Goal: Use online tool/utility: Utilize a website feature to perform a specific function

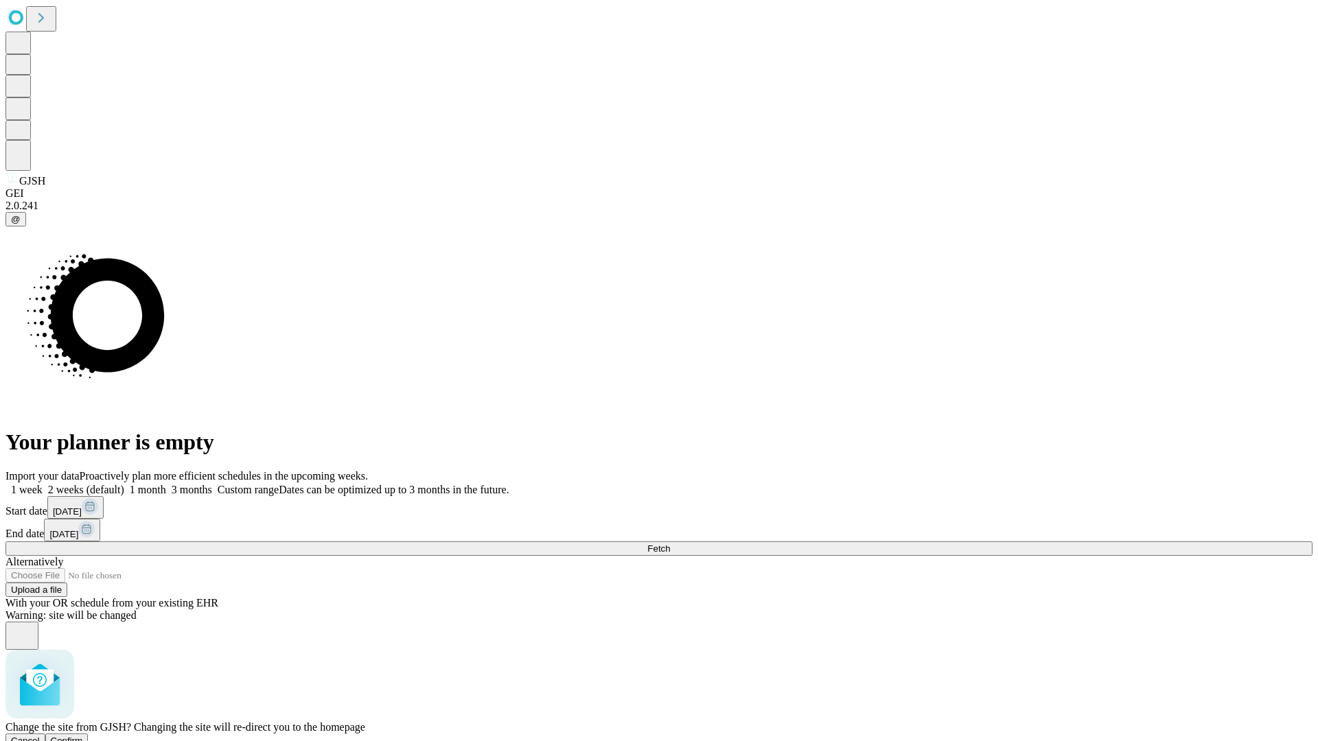
click at [83, 736] on span "Confirm" at bounding box center [67, 741] width 32 height 10
click at [124, 484] on label "2 weeks (default)" at bounding box center [84, 490] width 82 height 12
click at [670, 544] on span "Fetch" at bounding box center [658, 549] width 23 height 10
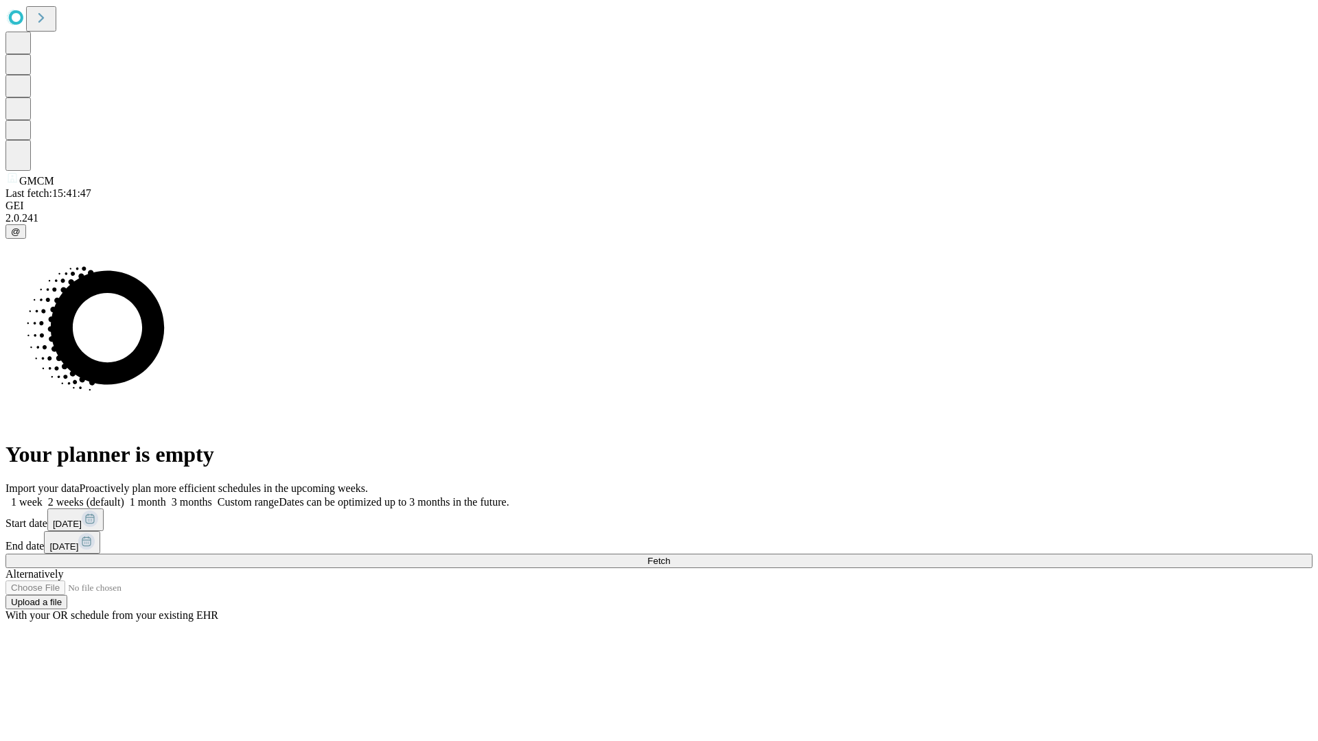
click at [124, 496] on label "2 weeks (default)" at bounding box center [84, 502] width 82 height 12
click at [670, 556] on span "Fetch" at bounding box center [658, 561] width 23 height 10
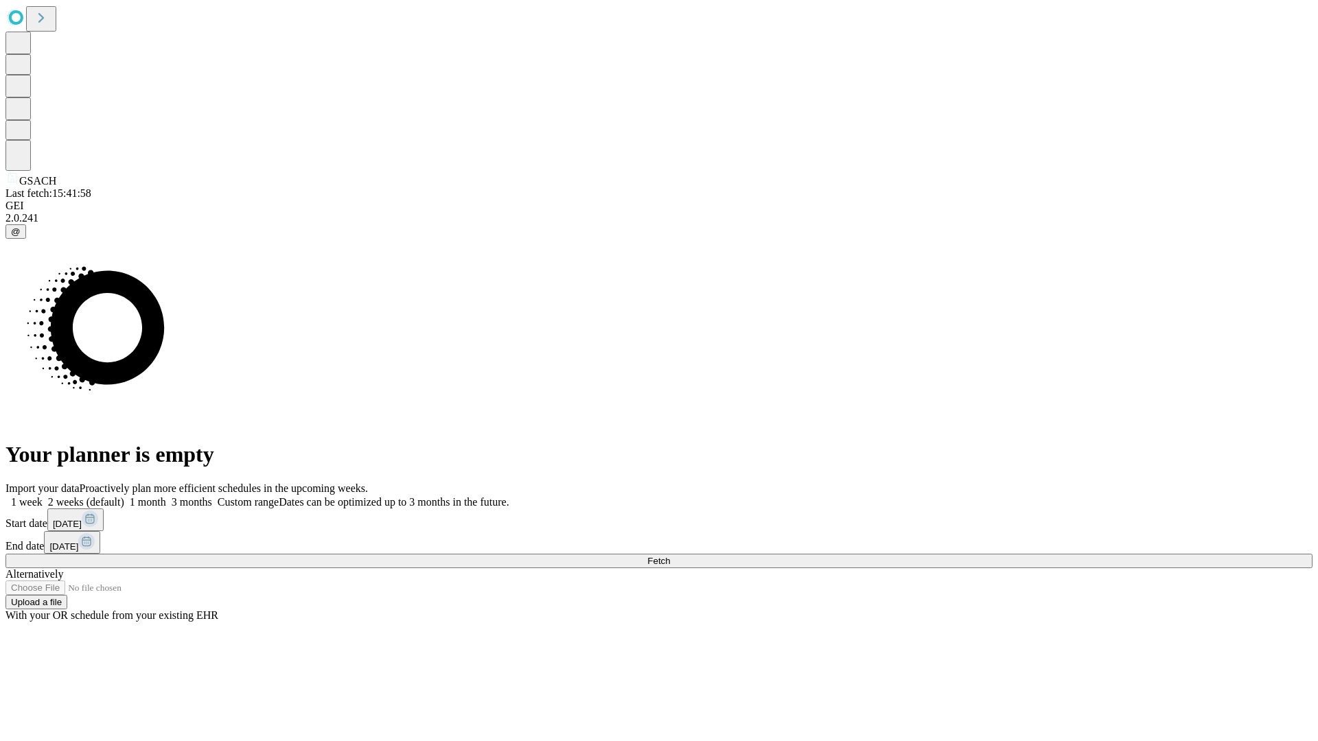
click at [124, 496] on label "2 weeks (default)" at bounding box center [84, 502] width 82 height 12
click at [670, 556] on span "Fetch" at bounding box center [658, 561] width 23 height 10
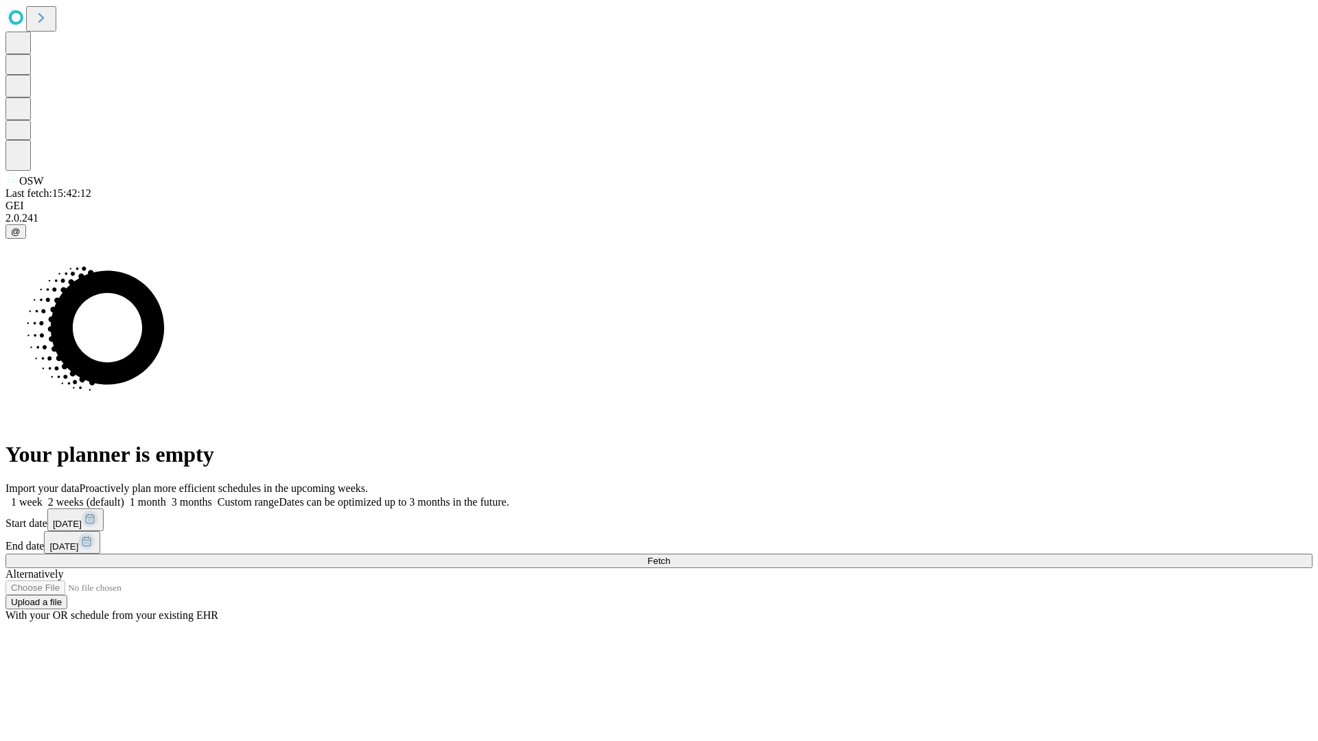
click at [124, 496] on label "2 weeks (default)" at bounding box center [84, 502] width 82 height 12
click at [670, 556] on span "Fetch" at bounding box center [658, 561] width 23 height 10
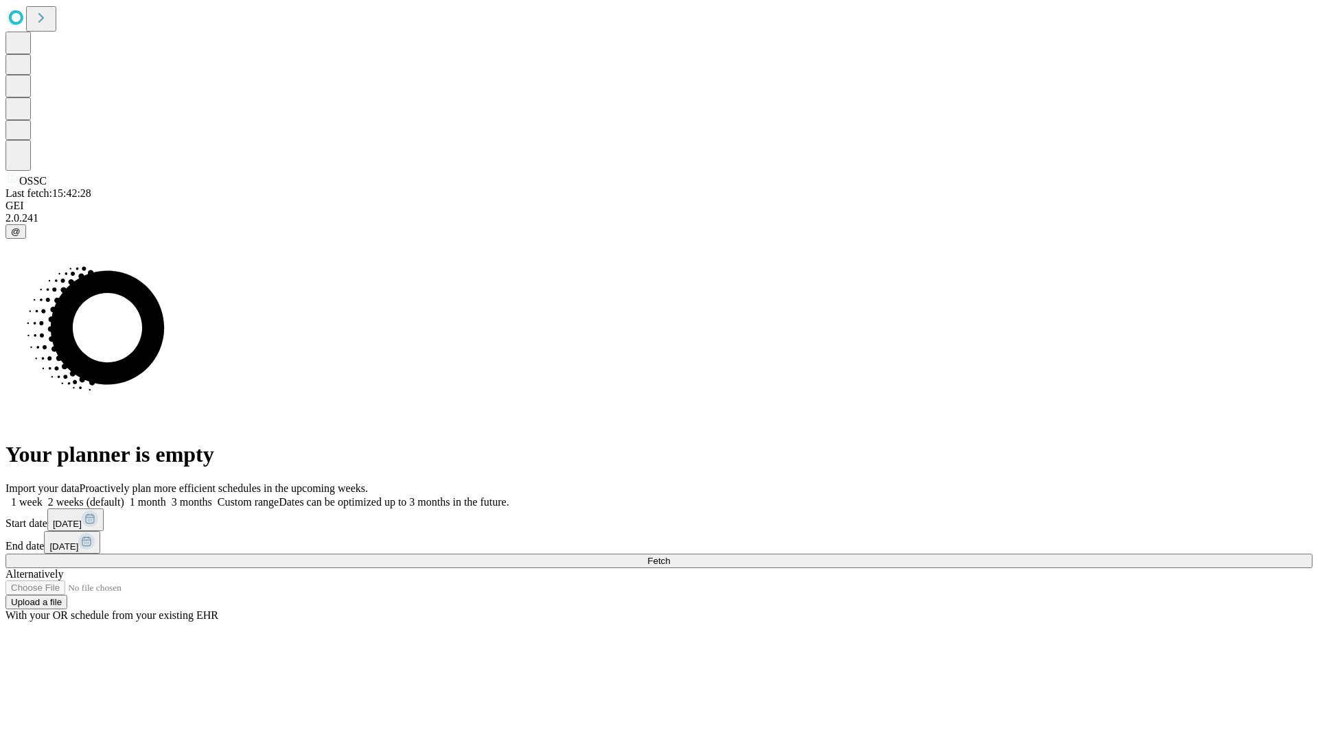
click at [124, 496] on label "2 weeks (default)" at bounding box center [84, 502] width 82 height 12
click at [670, 556] on span "Fetch" at bounding box center [658, 561] width 23 height 10
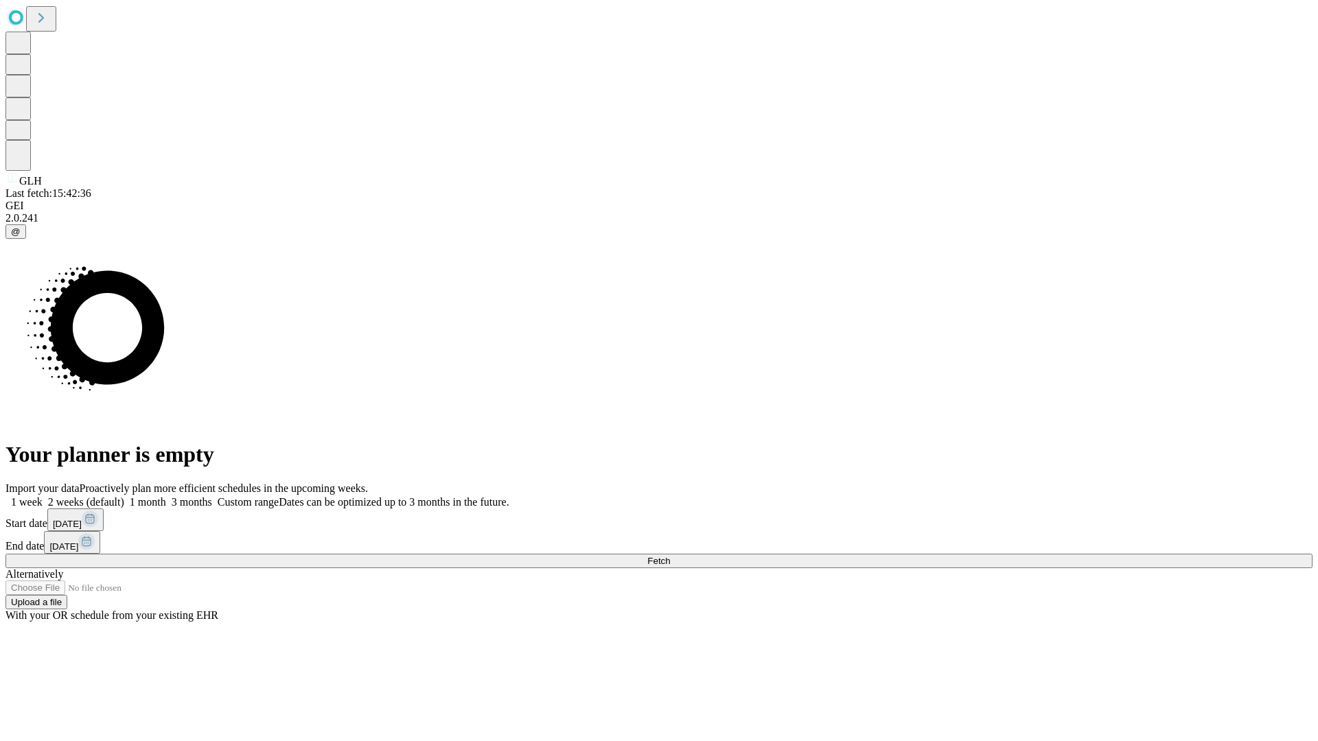
click at [124, 496] on label "2 weeks (default)" at bounding box center [84, 502] width 82 height 12
click at [670, 556] on span "Fetch" at bounding box center [658, 561] width 23 height 10
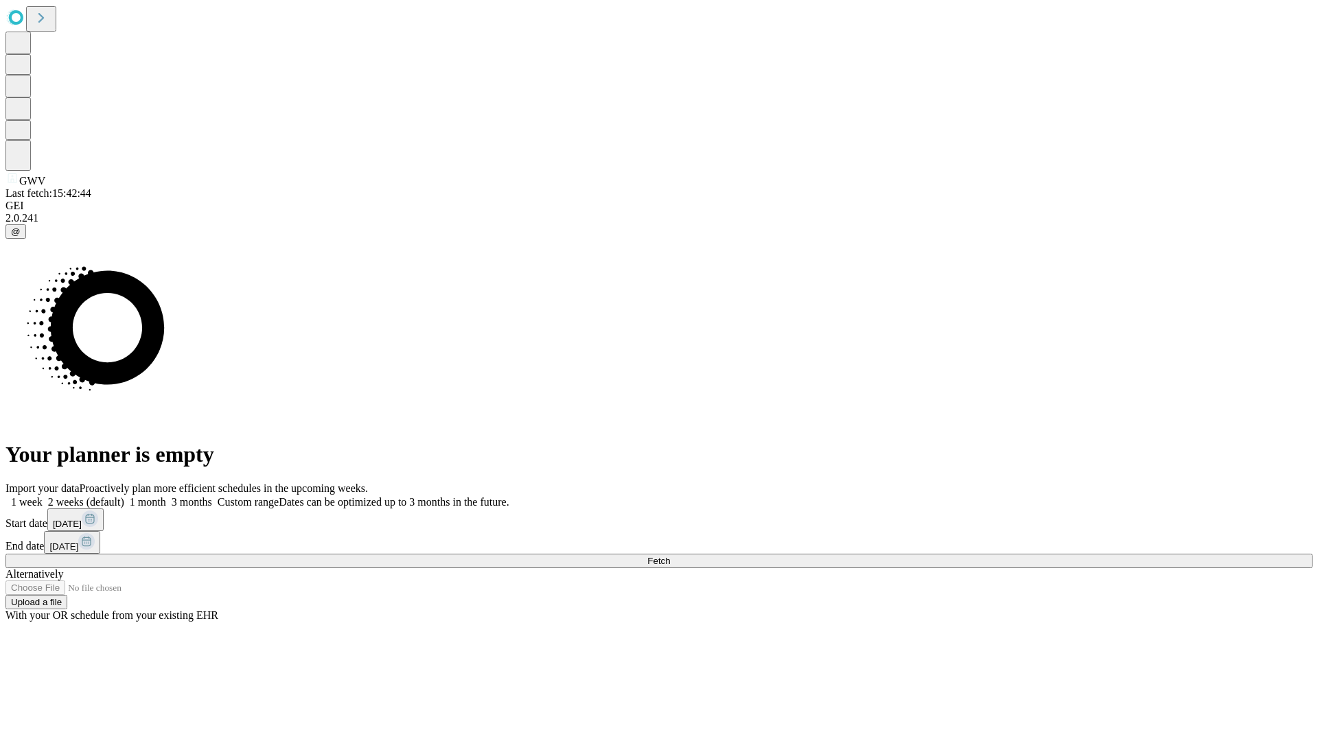
click at [124, 496] on label "2 weeks (default)" at bounding box center [84, 502] width 82 height 12
click at [670, 556] on span "Fetch" at bounding box center [658, 561] width 23 height 10
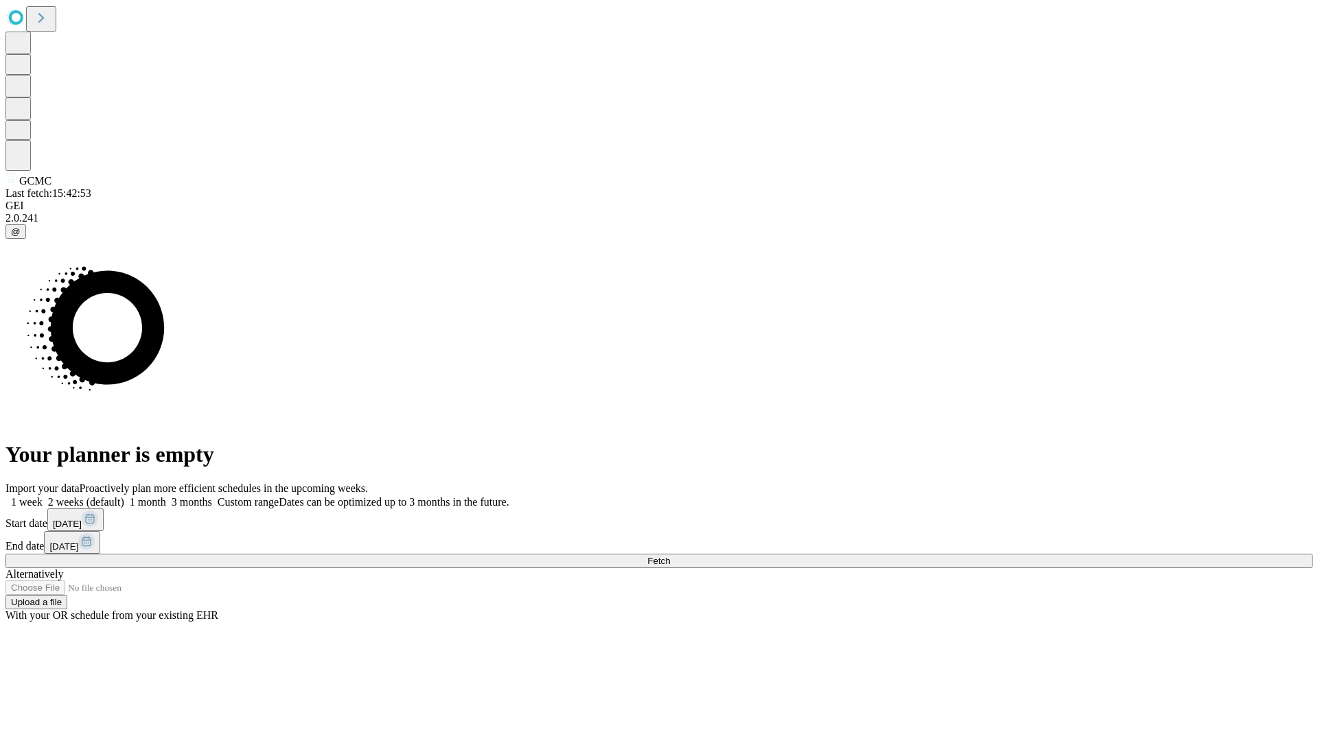
click at [124, 496] on label "2 weeks (default)" at bounding box center [84, 502] width 82 height 12
click at [670, 556] on span "Fetch" at bounding box center [658, 561] width 23 height 10
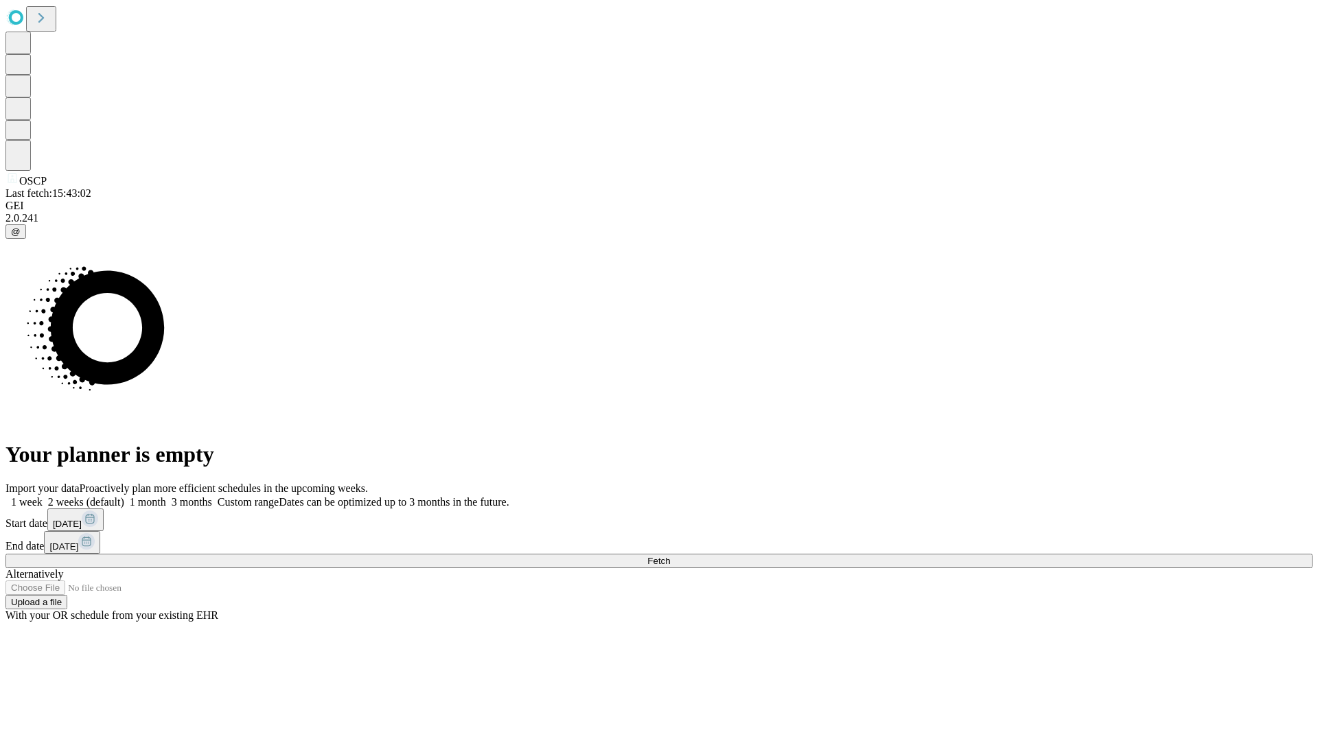
click at [670, 556] on span "Fetch" at bounding box center [658, 561] width 23 height 10
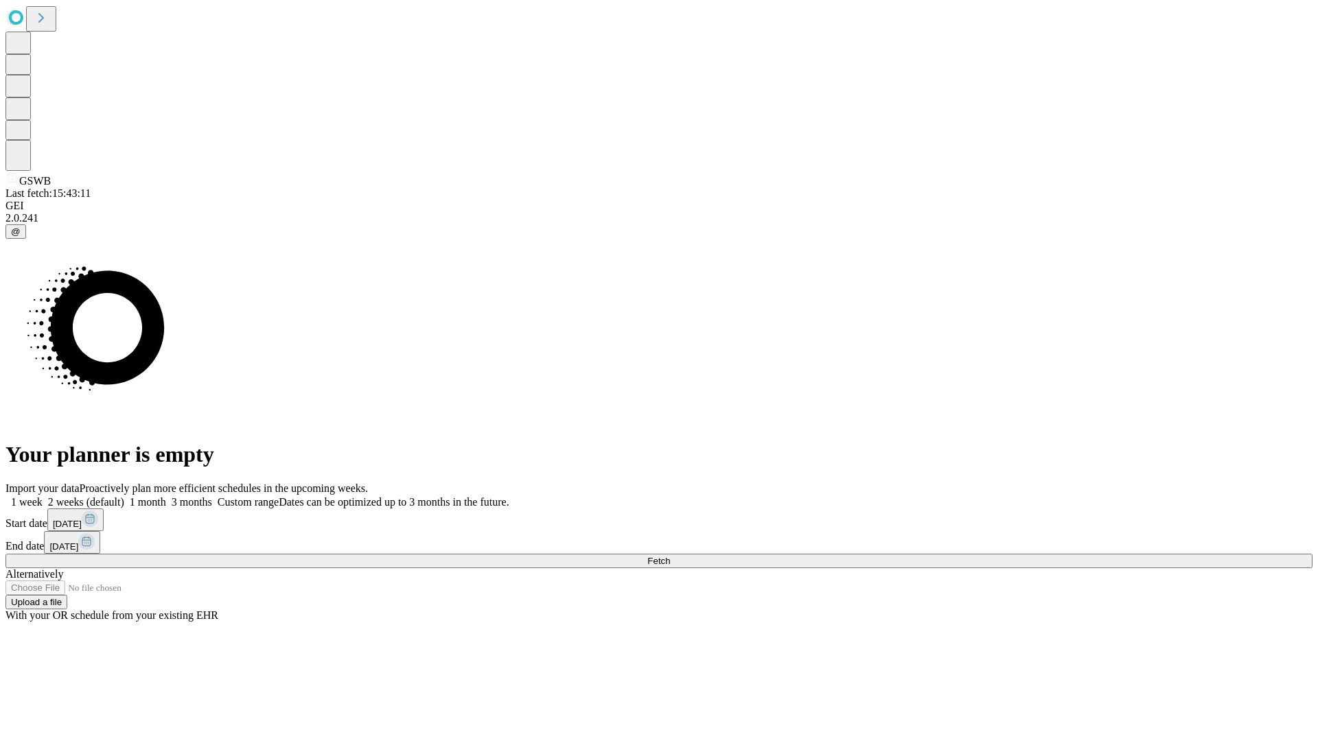
click at [124, 496] on label "2 weeks (default)" at bounding box center [84, 502] width 82 height 12
click at [670, 556] on span "Fetch" at bounding box center [658, 561] width 23 height 10
